Goal: Find specific page/section: Find specific page/section

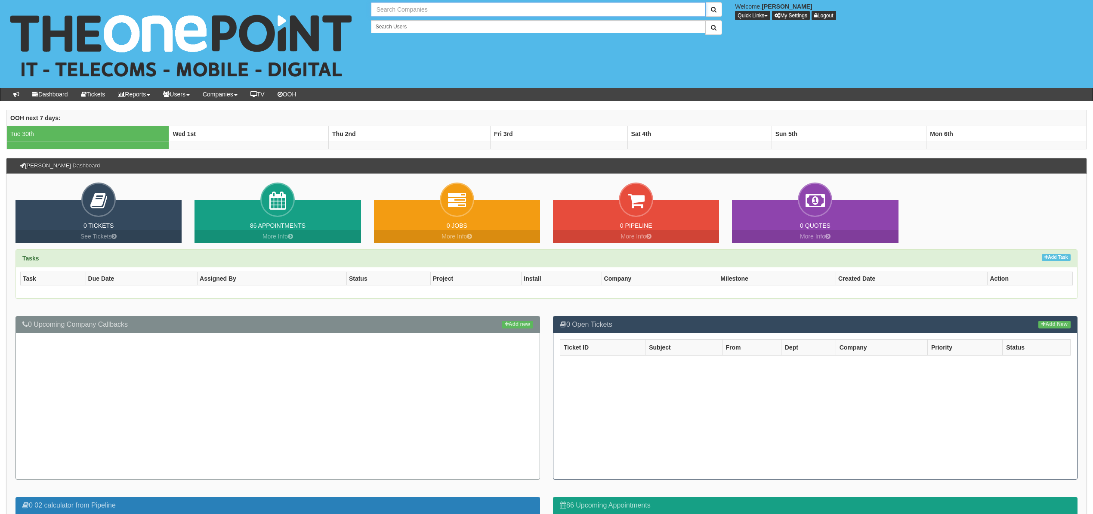
click at [416, 5] on input "text" at bounding box center [538, 9] width 335 height 15
click at [422, 8] on input "text" at bounding box center [538, 9] width 335 height 15
click at [424, 6] on input "text" at bounding box center [538, 9] width 335 height 15
click at [429, 6] on input "text" at bounding box center [538, 9] width 335 height 15
click at [431, 11] on input "text" at bounding box center [538, 9] width 335 height 15
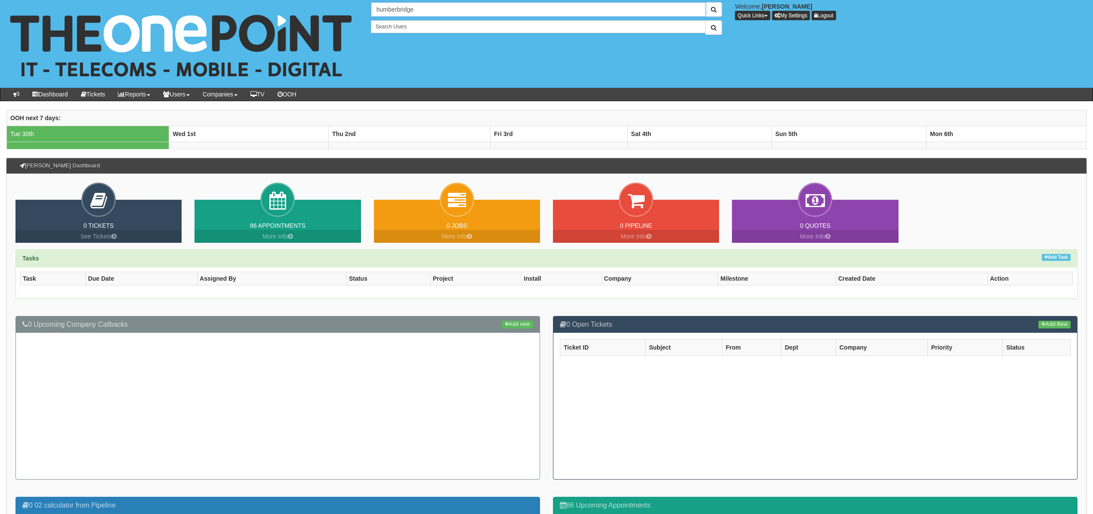
type input "humberbridge"
click at [705, 2] on button "submit" at bounding box center [713, 9] width 17 height 15
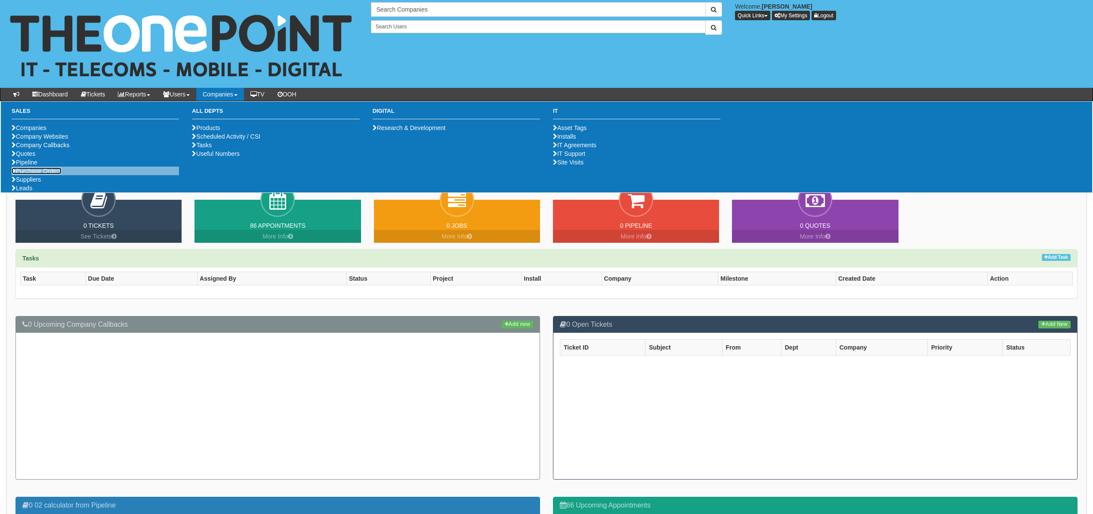
click at [42, 174] on link "Purchase Orders" at bounding box center [37, 170] width 50 height 7
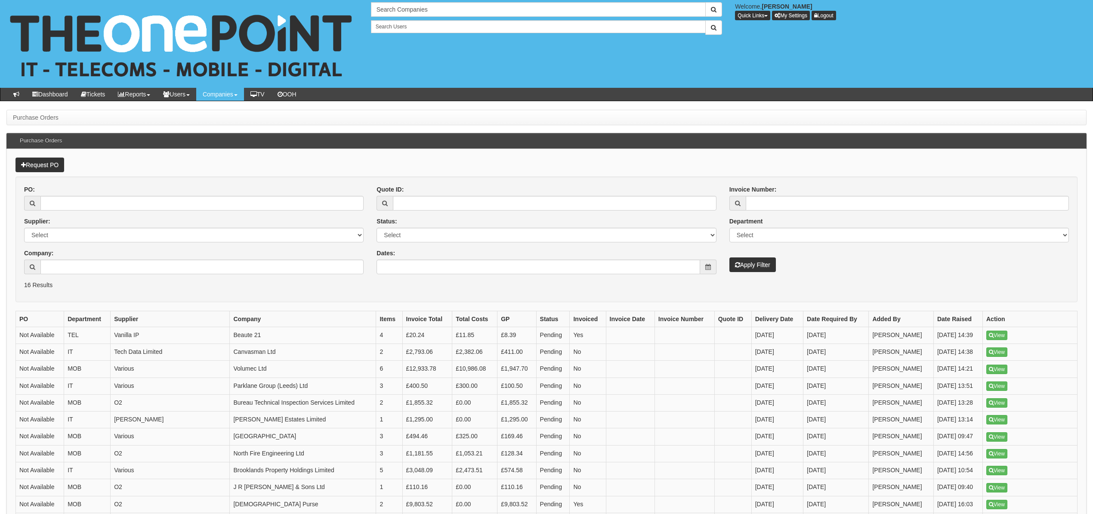
scroll to position [58, 0]
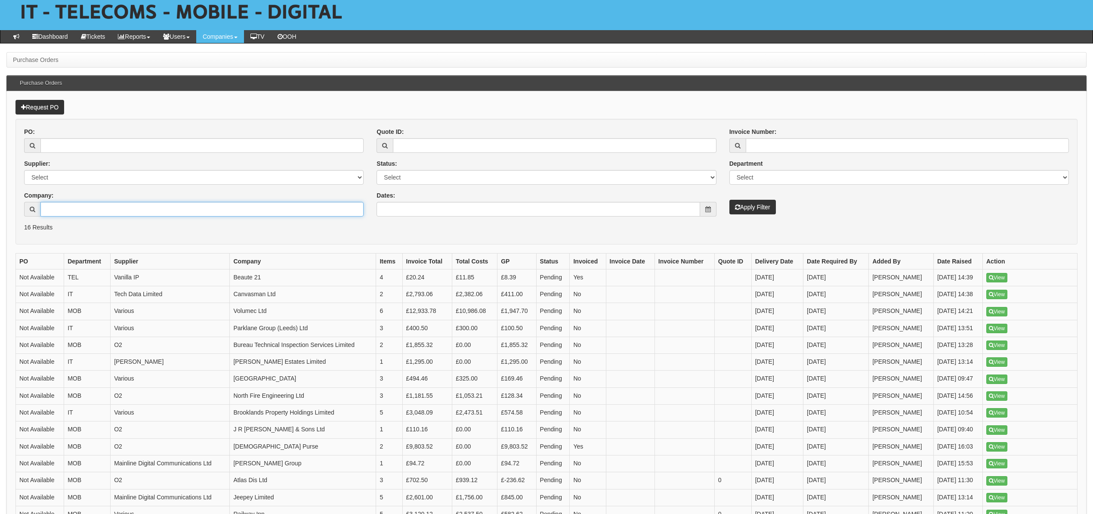
click at [92, 208] on input "Company:" at bounding box center [201, 209] width 323 height 15
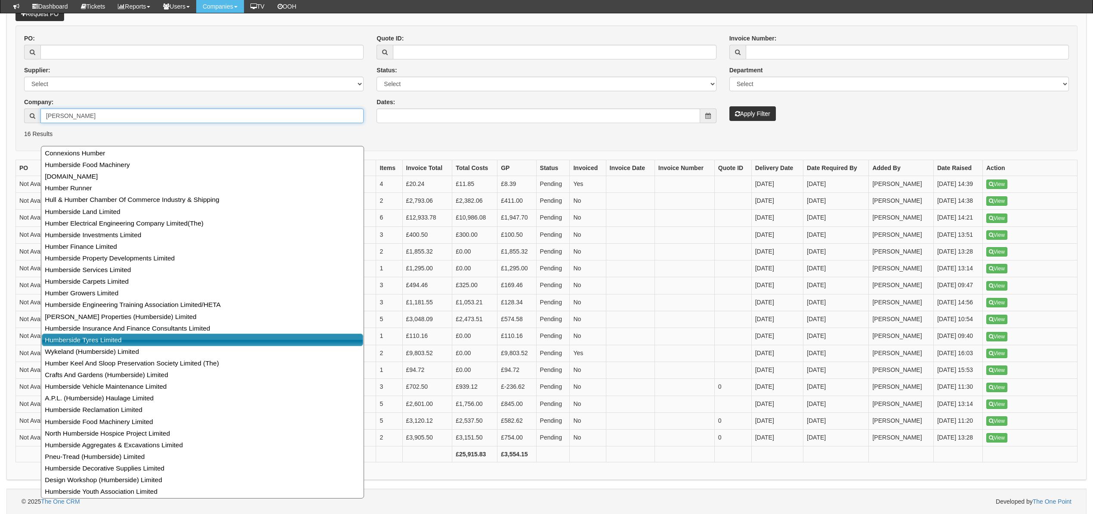
scroll to position [136, 0]
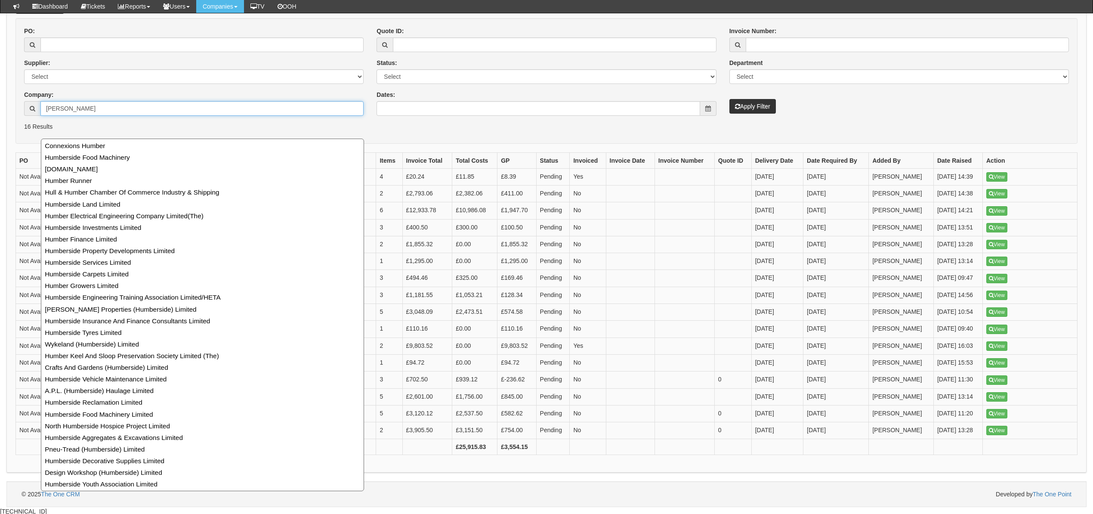
type input "[PERSON_NAME]"
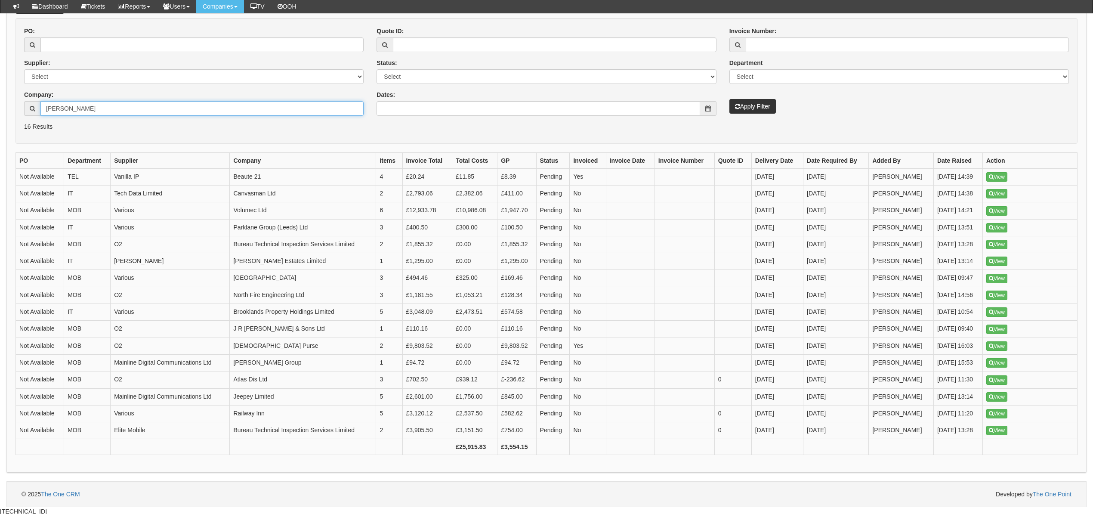
click at [78, 110] on input "[PERSON_NAME]" at bounding box center [201, 108] width 323 height 15
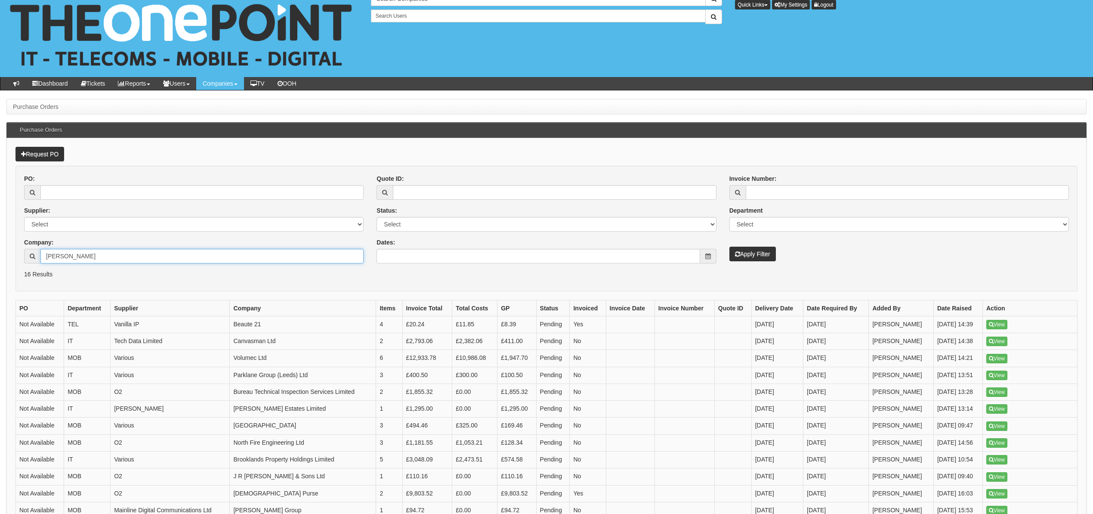
scroll to position [0, 0]
